Goal: Transaction & Acquisition: Subscribe to service/newsletter

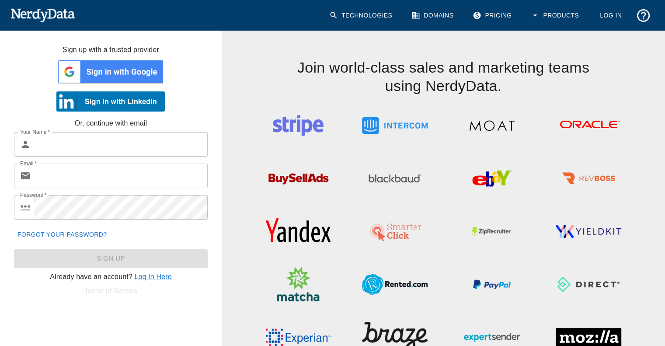
click at [101, 68] on img at bounding box center [110, 72] width 108 height 26
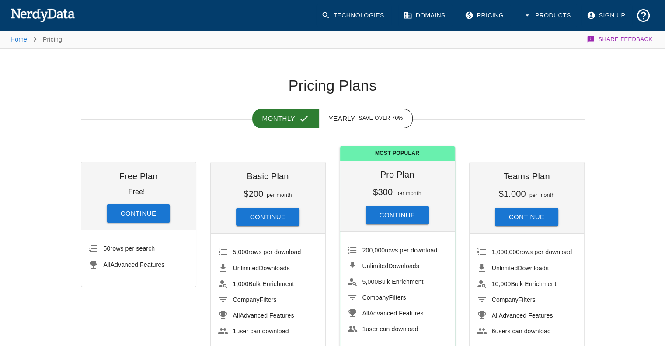
click at [152, 210] on button "Continue" at bounding box center [139, 213] width 64 height 18
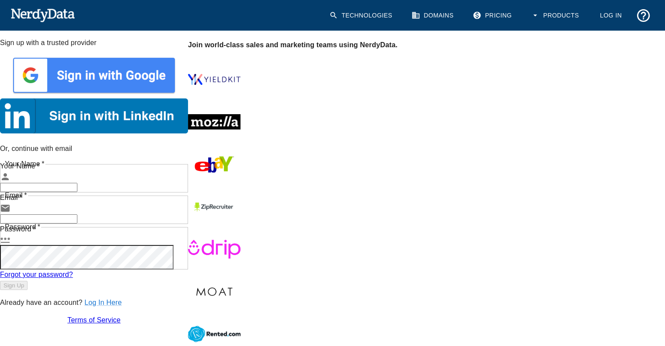
click at [188, 70] on div at bounding box center [94, 76] width 188 height 43
